Goal: Task Accomplishment & Management: Manage account settings

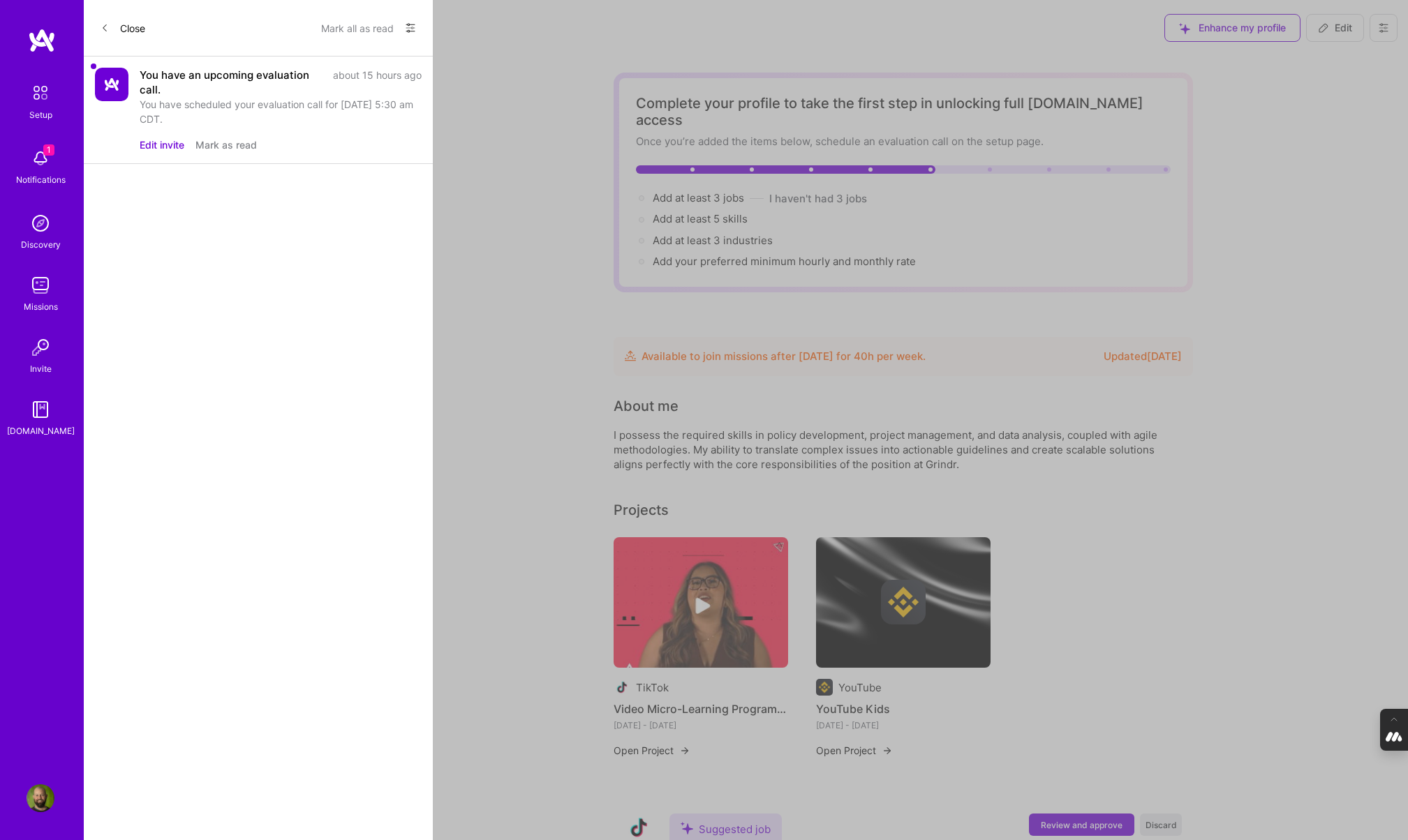
click at [165, 146] on button "Edit invite" at bounding box center [162, 145] width 45 height 15
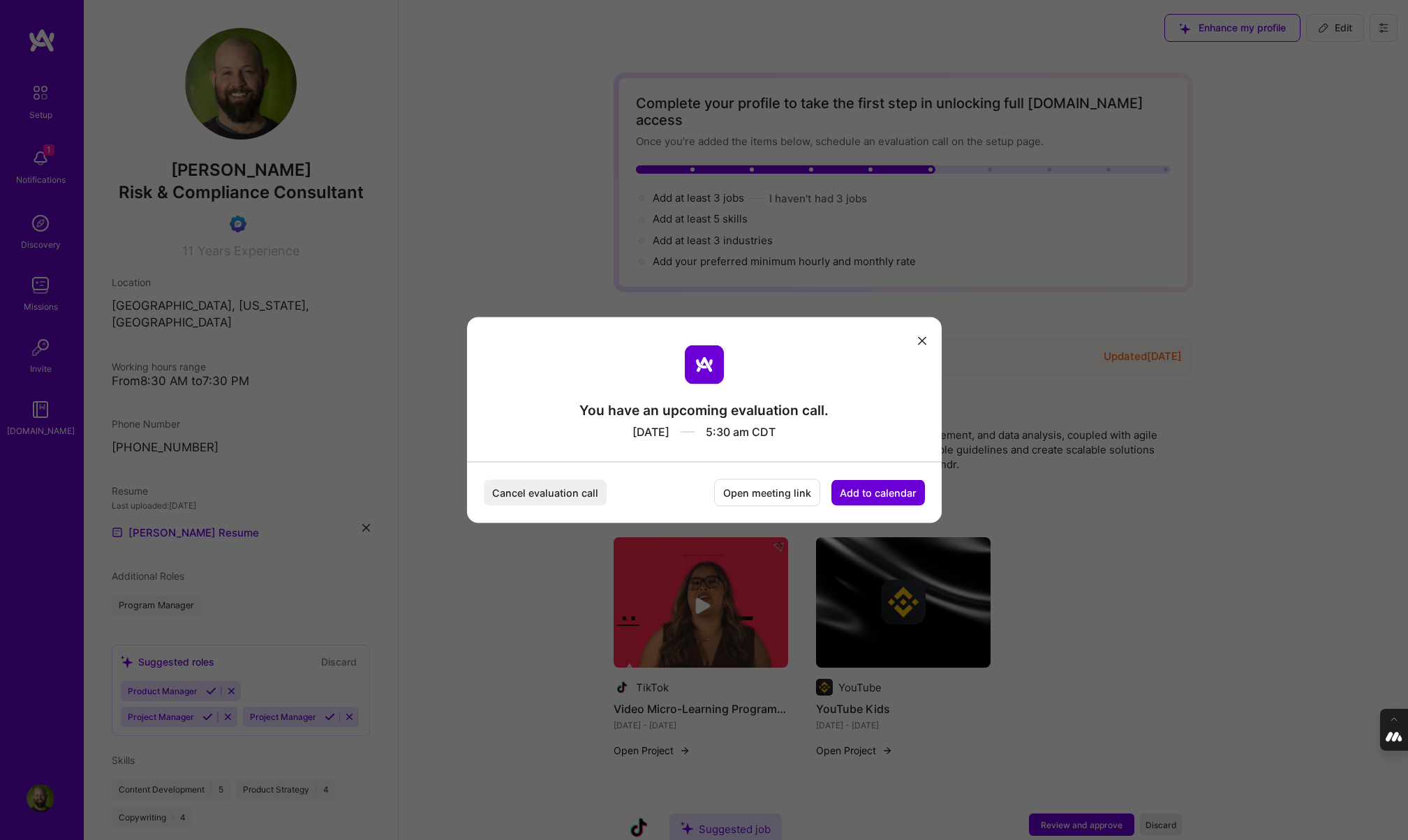
click at [865, 489] on button "Add to calendar" at bounding box center [878, 492] width 94 height 26
click at [869, 389] on div "Google Calendar" at bounding box center [862, 386] width 116 height 27
click at [926, 337] on icon "modal" at bounding box center [922, 341] width 9 height 9
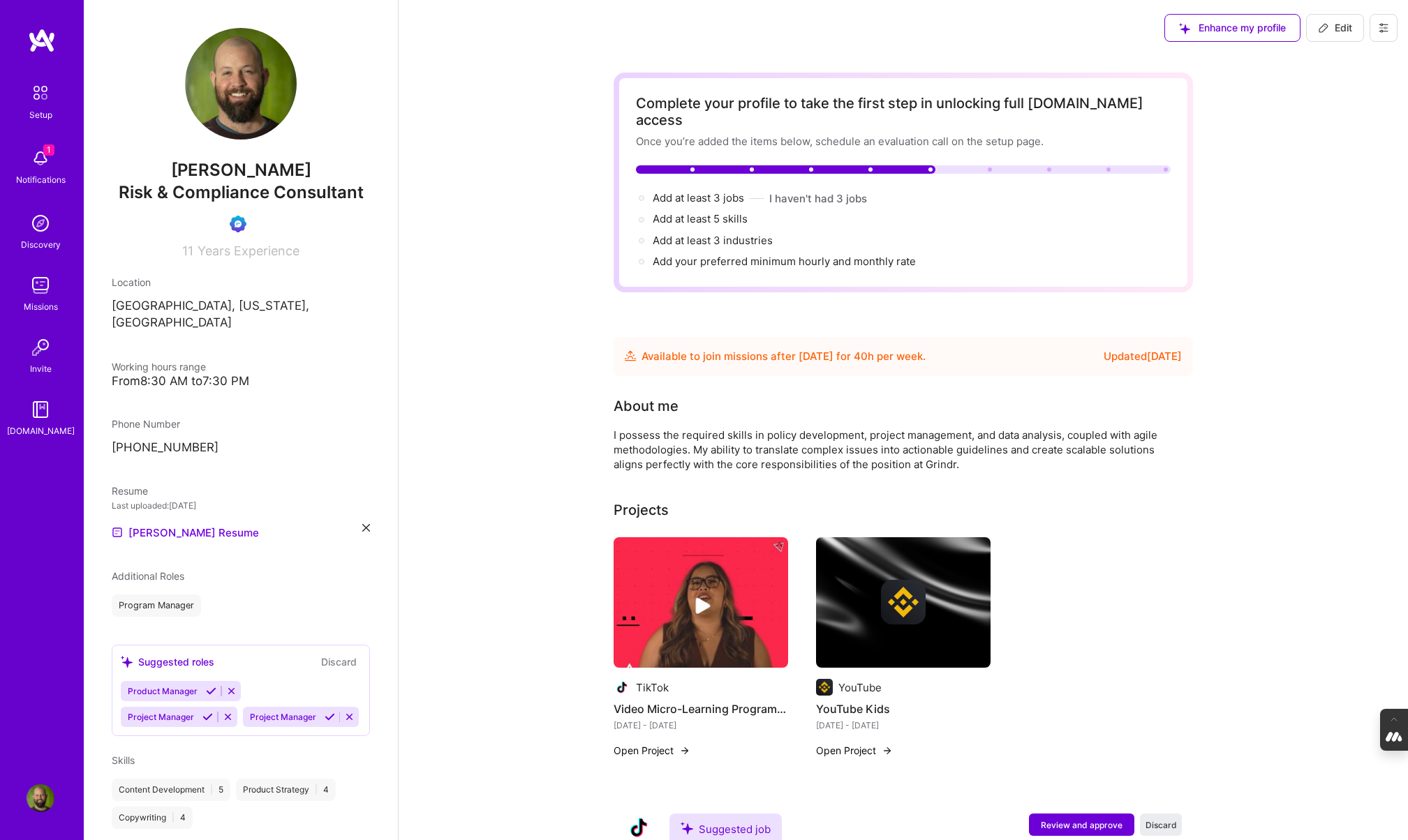
click at [1386, 29] on icon at bounding box center [1384, 28] width 11 height 11
click at [1323, 131] on button "Log Out" at bounding box center [1345, 131] width 105 height 36
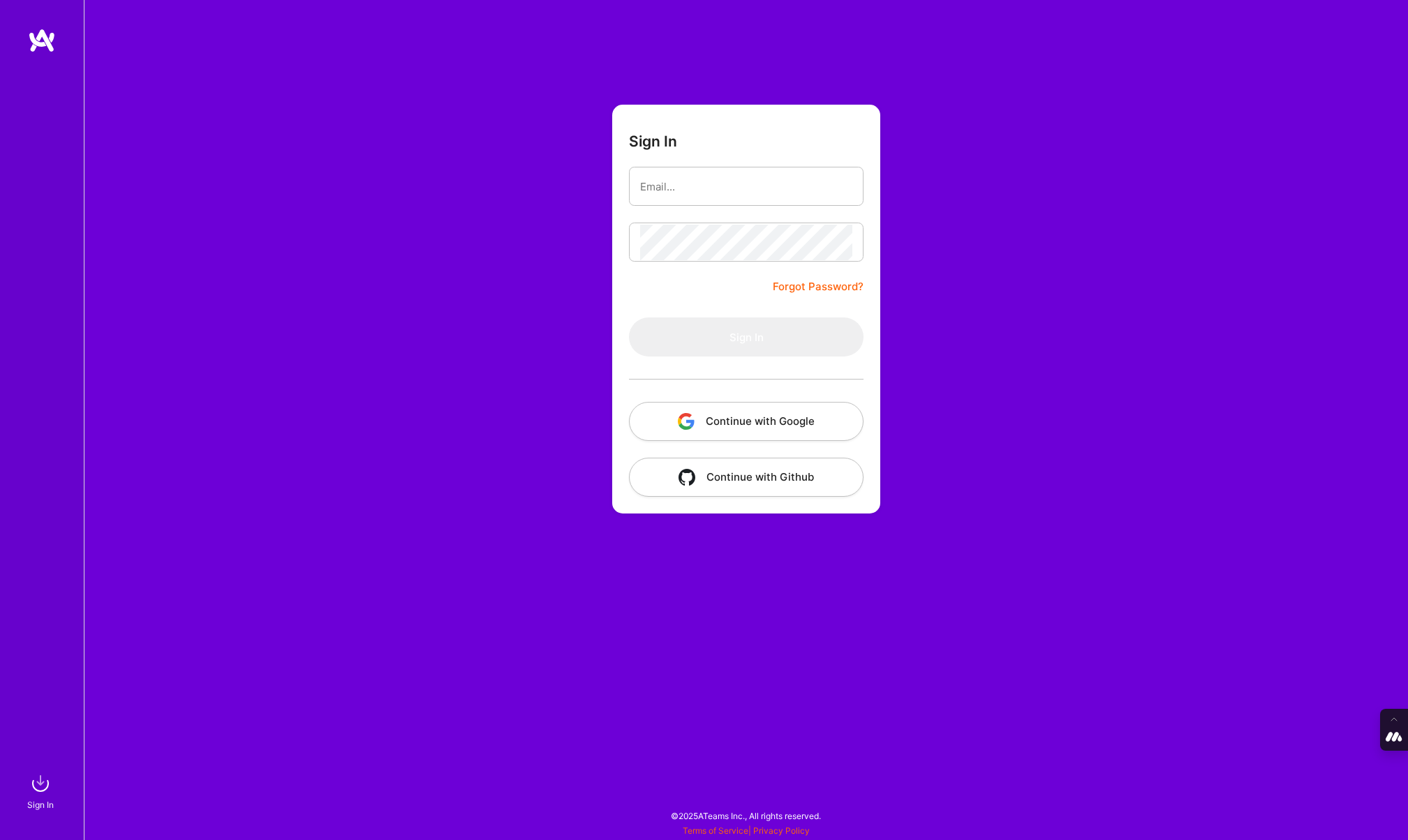
type input "[PERSON_NAME][EMAIL_ADDRESS][DOMAIN_NAME]"
click at [755, 415] on button "Continue with Google" at bounding box center [746, 421] width 235 height 39
